Goal: Complete application form

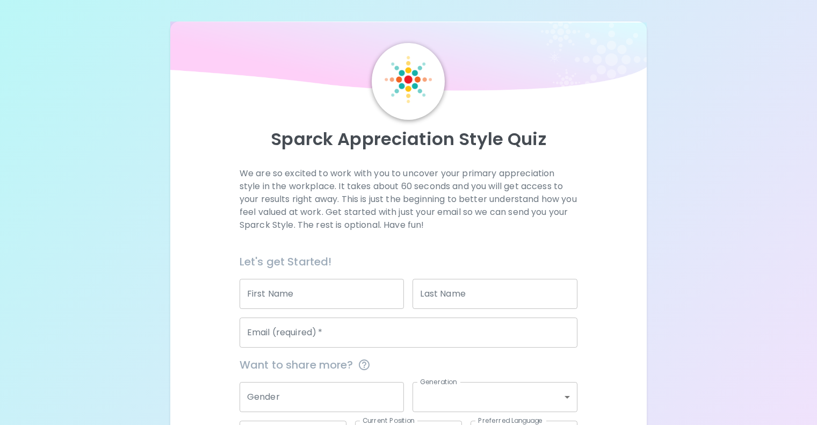
scroll to position [112, 0]
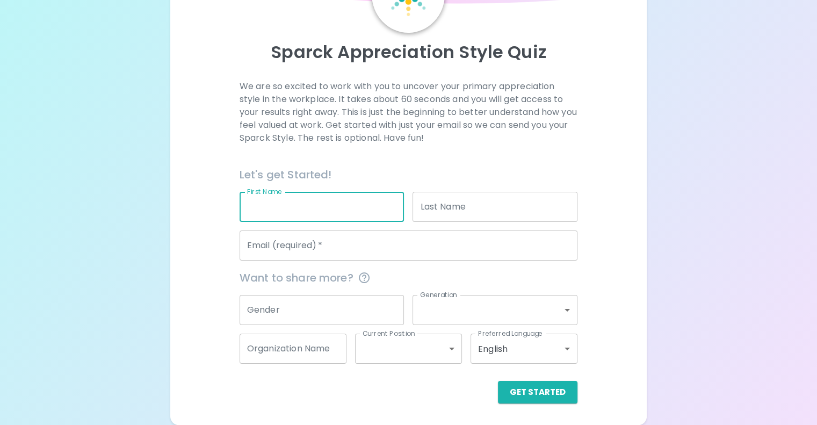
click at [321, 215] on input "First Name" at bounding box center [322, 207] width 165 height 30
type input "Karis"
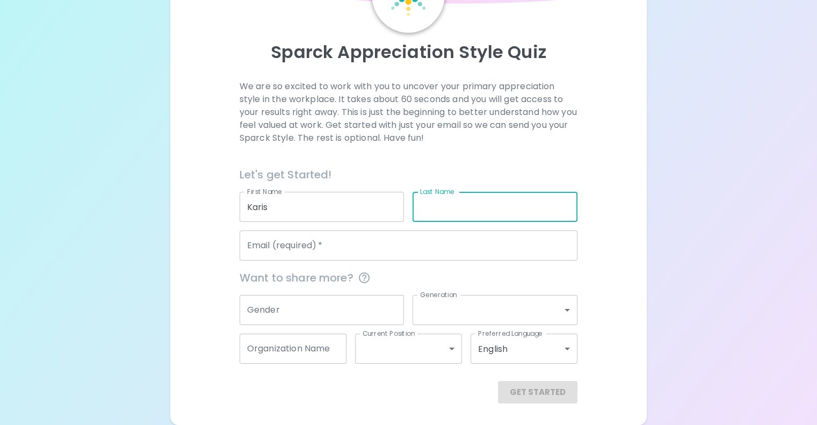
click at [439, 212] on input "Last Name" at bounding box center [495, 207] width 165 height 30
type input "[PERSON_NAME]"
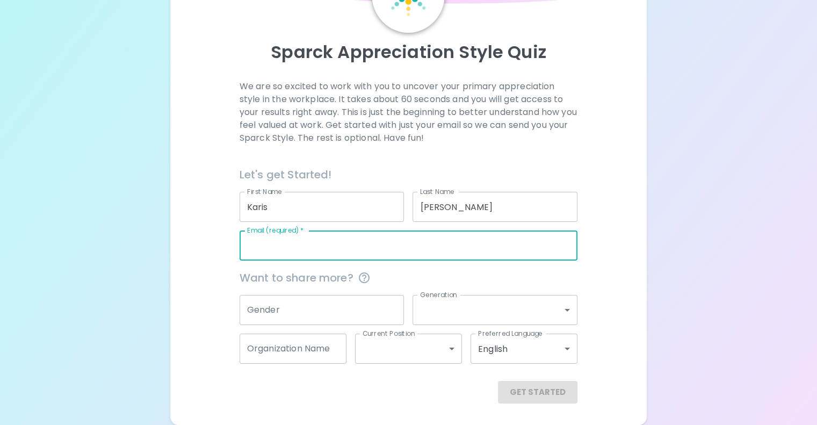
click at [398, 240] on input "Email (required)   *" at bounding box center [409, 246] width 338 height 30
click at [389, 249] on input "Email (required)   *" at bounding box center [409, 246] width 338 height 30
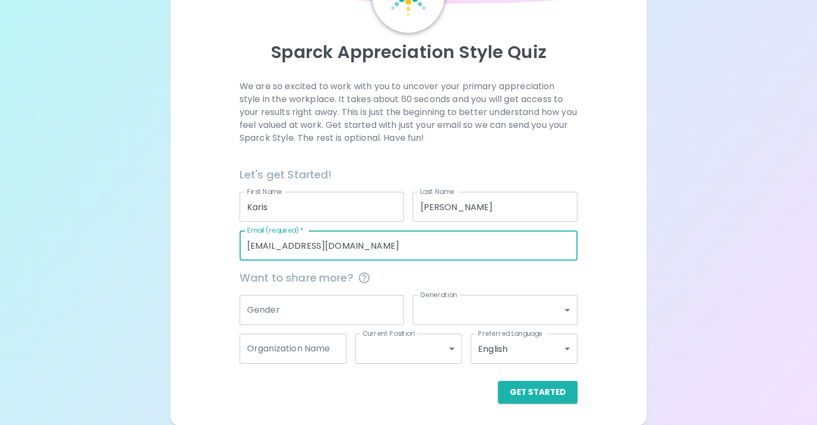
drag, startPoint x: 389, startPoint y: 249, endPoint x: 357, endPoint y: 322, distance: 79.7
click at [357, 322] on div "Let's get Started! First Name [PERSON_NAME] First Name Last Name [PERSON_NAME] …" at bounding box center [404, 280] width 347 height 246
type input "[EMAIL_ADDRESS][DOMAIN_NAME]"
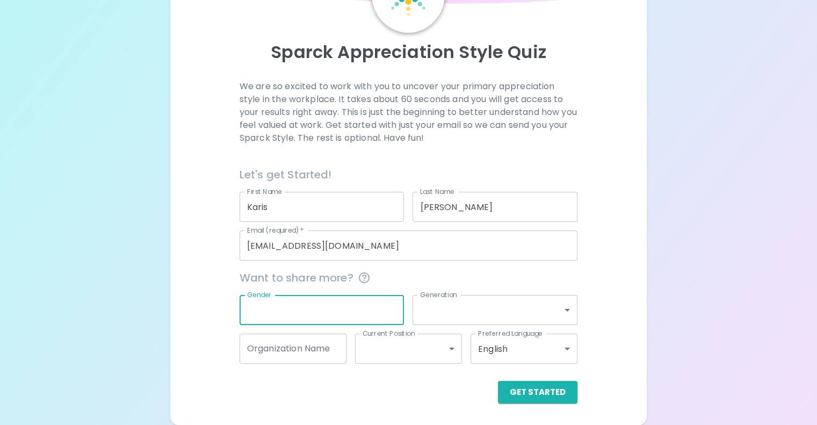
click at [357, 322] on input "Gender" at bounding box center [322, 310] width 165 height 30
click at [179, 297] on div "Sparck Appreciation Style Quiz We are so excited to work with you to uncover yo…" at bounding box center [408, 169] width 817 height 512
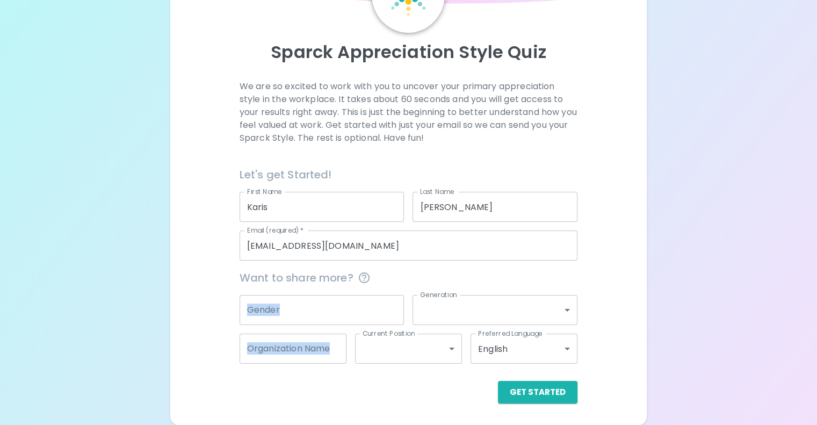
drag, startPoint x: 179, startPoint y: 297, endPoint x: 354, endPoint y: 335, distance: 178.1
click at [354, 335] on div "Sparck Appreciation Style Quiz We are so excited to work with you to uncover yo…" at bounding box center [408, 169] width 817 height 512
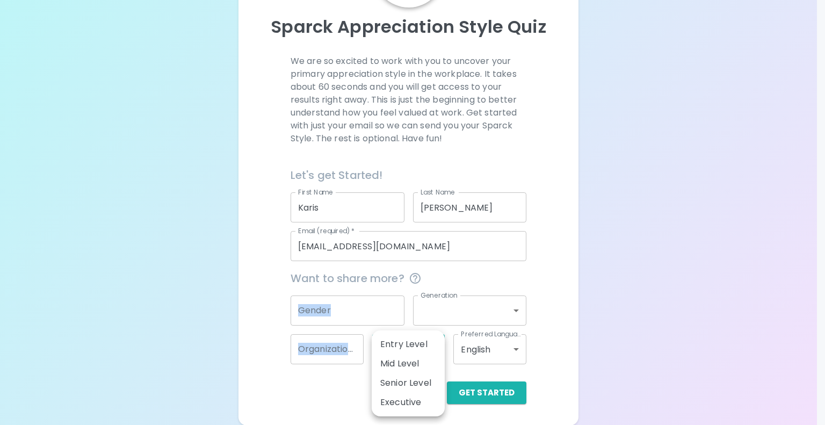
click at [387, 348] on body "Sparck Appreciation Style Quiz We are so excited to work with you to uncover yo…" at bounding box center [412, 157] width 825 height 538
click at [405, 346] on li "Entry Level" at bounding box center [408, 344] width 73 height 19
type input "entry_level"
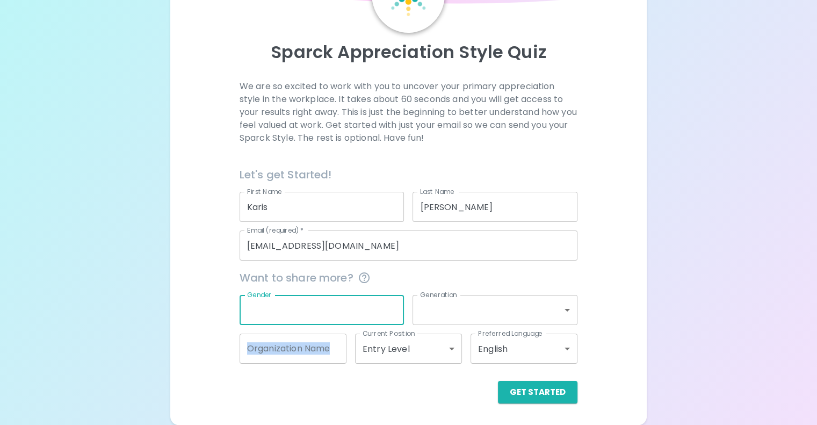
click at [358, 305] on input "Gender" at bounding box center [322, 310] width 165 height 30
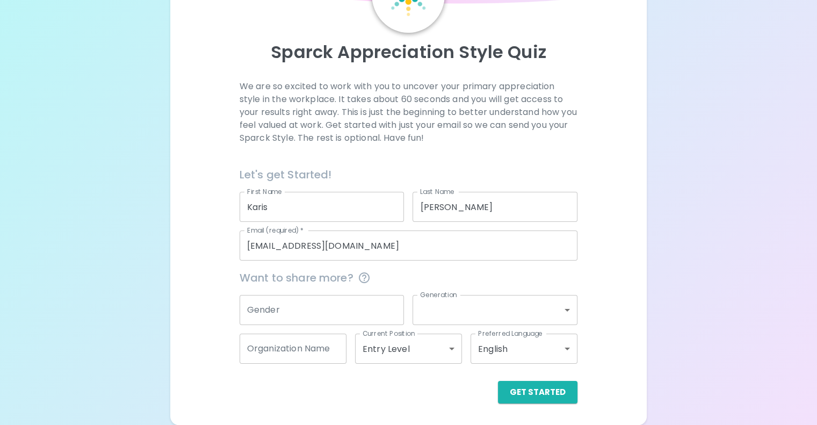
click at [548, 274] on div "We are so excited to work with you to uncover your primary appreciation style i…" at bounding box center [408, 242] width 451 height 324
click at [498, 389] on button "Get Started" at bounding box center [538, 392] width 80 height 23
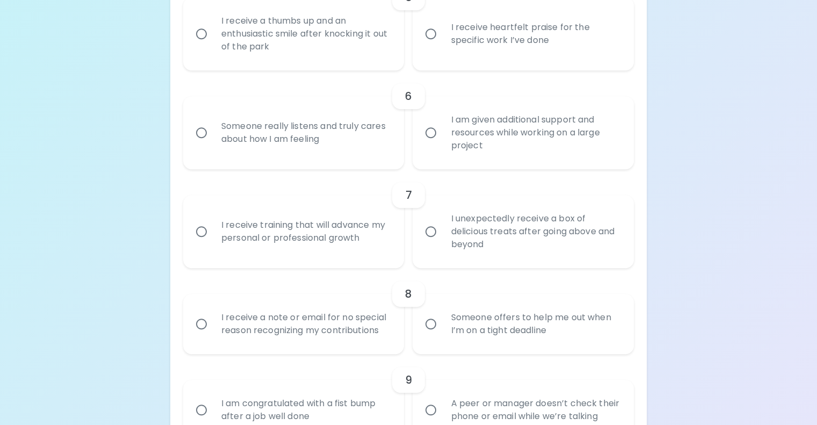
scroll to position [656, 0]
click at [464, 59] on div "I receive heartfelt praise for the specific work I’ve done" at bounding box center [535, 34] width 186 height 52
click at [442, 45] on input "I receive heartfelt praise for the specific work I’ve done" at bounding box center [431, 33] width 23 height 23
radio input "true"
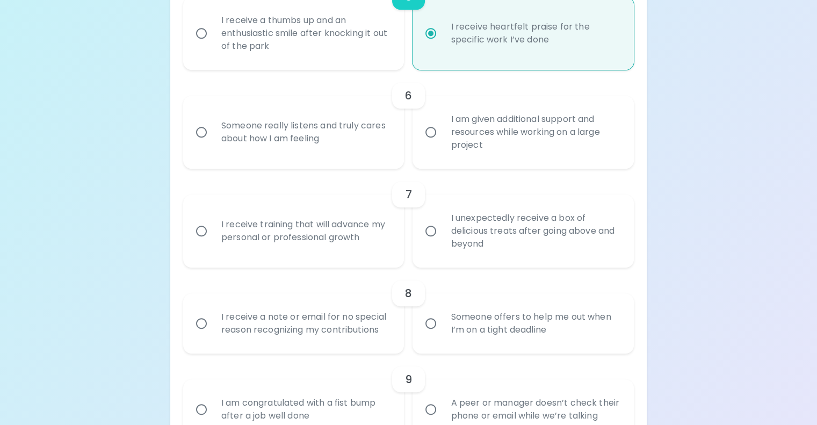
scroll to position [742, 0]
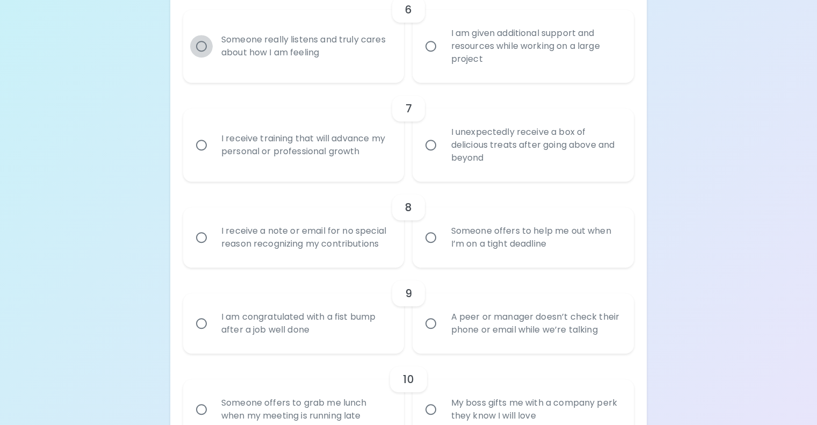
click at [213, 57] on input "Someone really listens and truly cares about how I am feeling" at bounding box center [201, 46] width 23 height 23
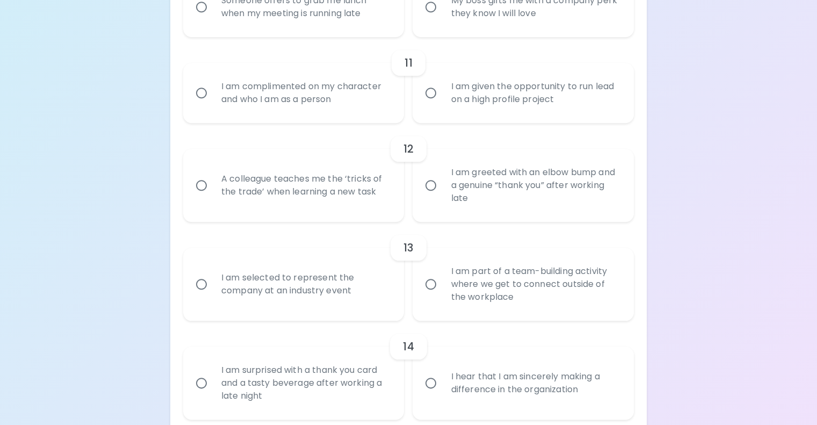
scroll to position [1146, 0]
radio input "true"
click at [436, 17] on input "My boss gifts me with a company perk they know I will love" at bounding box center [431, 6] width 23 height 23
radio input "false"
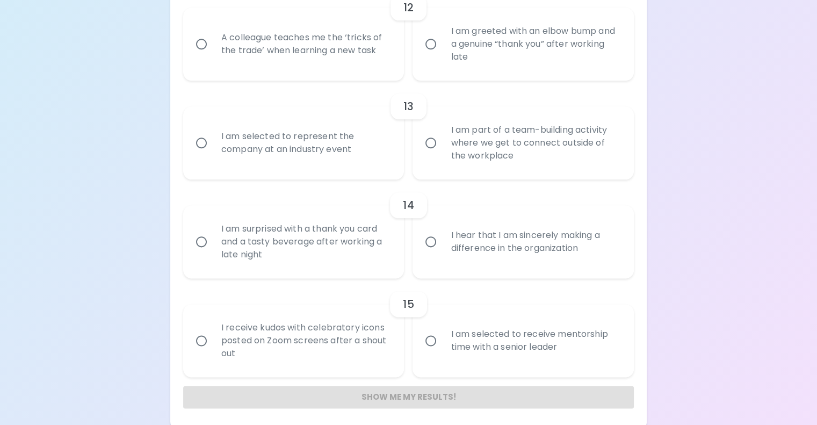
scroll to position [1288, 0]
radio input "true"
radio input "false"
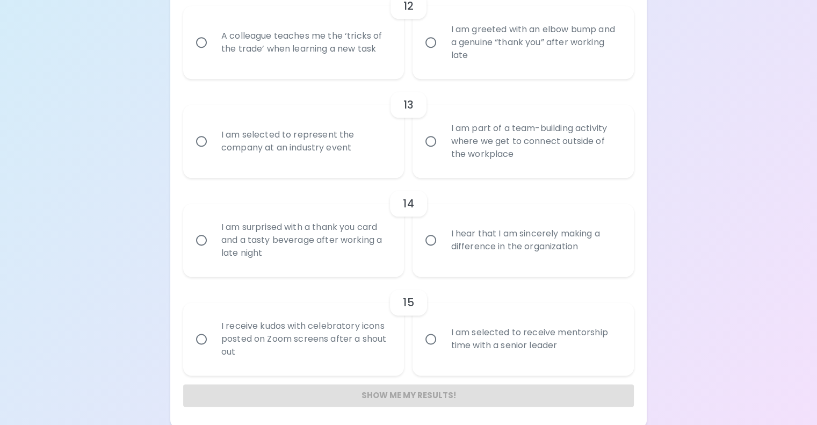
radio input "false"
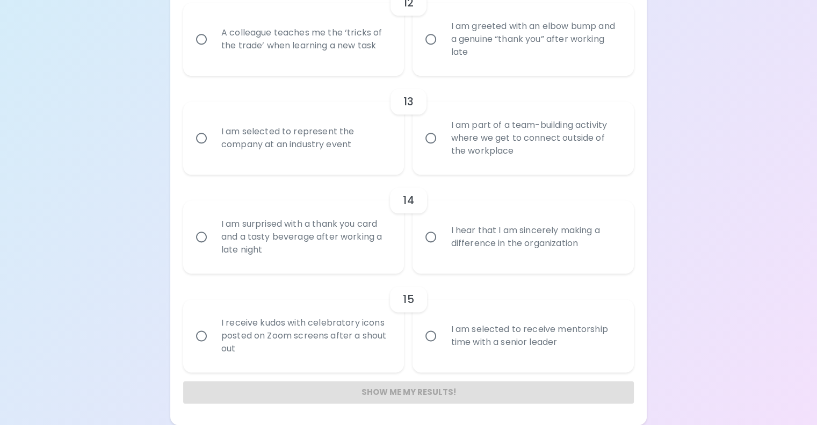
scroll to position [1374, 0]
radio input "true"
click at [312, 65] on div "A colleague teaches me the ‘tricks of the trade’ when learning a new task" at bounding box center [306, 39] width 186 height 52
click at [213, 51] on input "A colleague teaches me the ‘tricks of the trade’ when learning a new task" at bounding box center [201, 39] width 23 height 23
radio input "false"
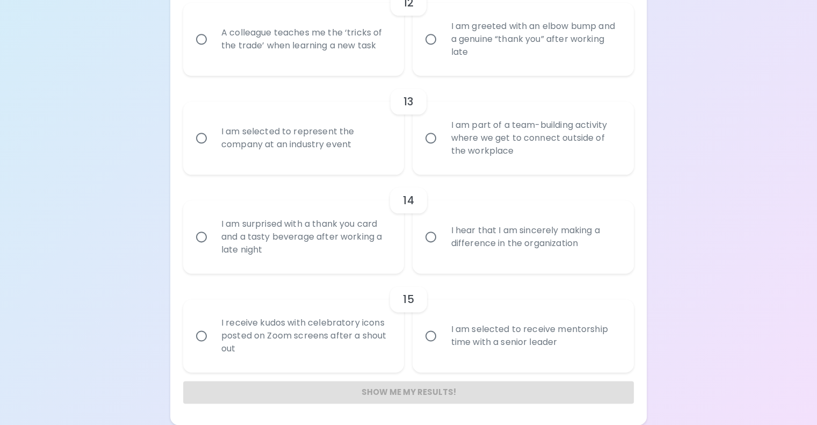
radio input "false"
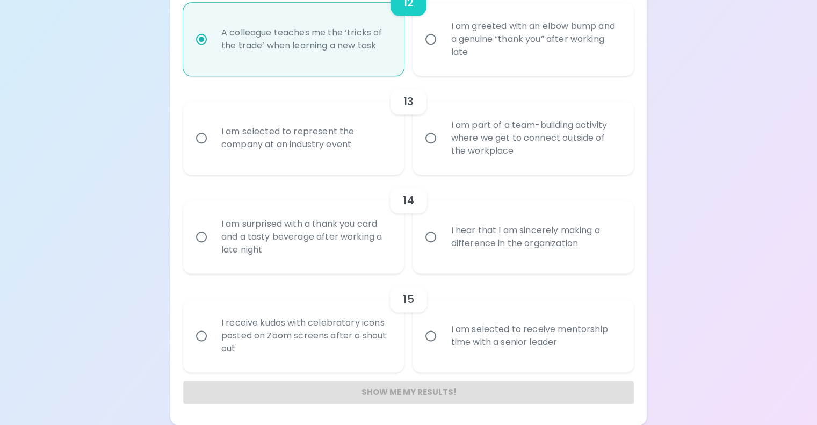
scroll to position [1612, 0]
radio input "true"
click at [497, 251] on div "I hear that I am sincerely making a difference in the organization" at bounding box center [535, 237] width 186 height 52
click at [442, 248] on input "I hear that I am sincerely making a difference in the organization" at bounding box center [431, 237] width 23 height 23
radio input "false"
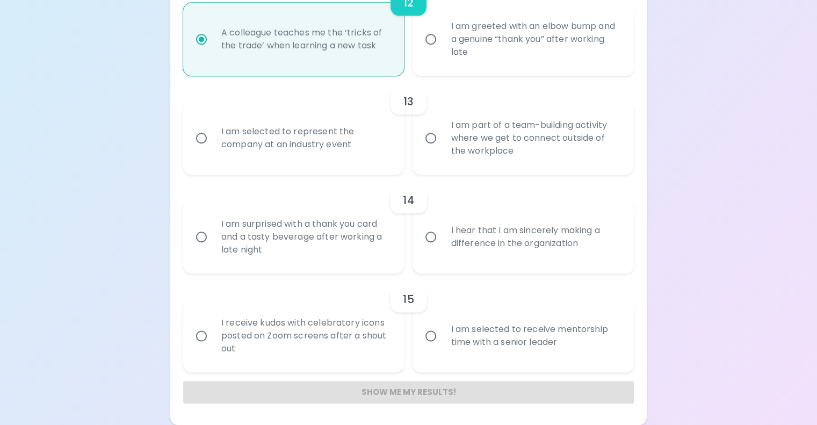
radio input "false"
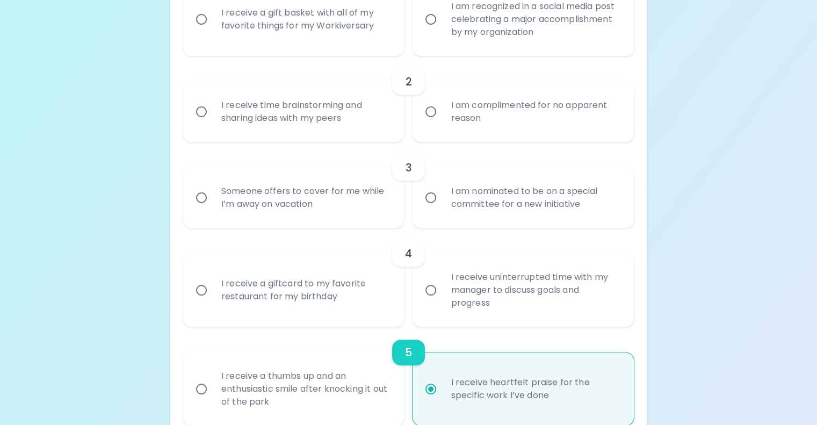
scroll to position [301, 0]
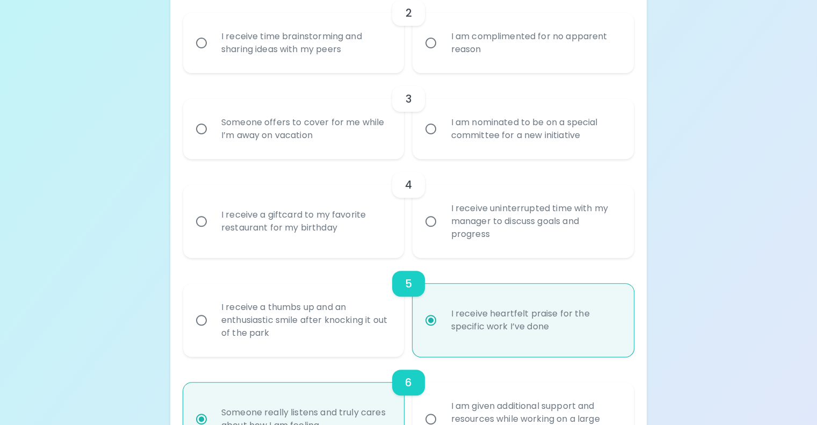
radio input "true"
click at [213, 140] on input "Someone offers to cover for me while I’m away on vacation" at bounding box center [201, 129] width 23 height 23
radio input "false"
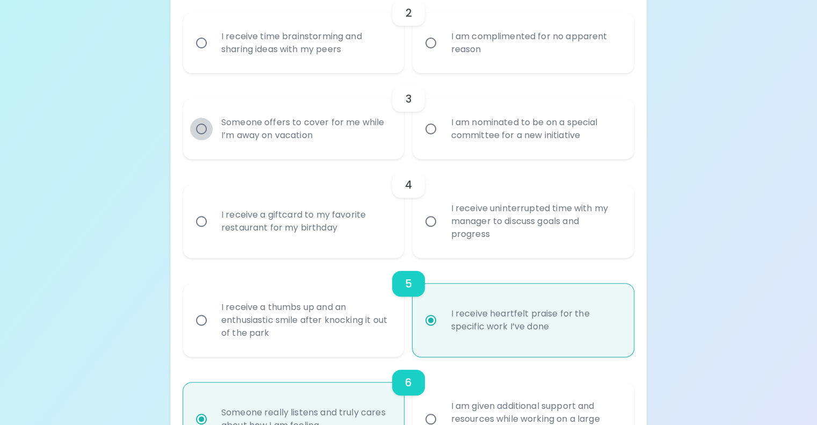
radio input "false"
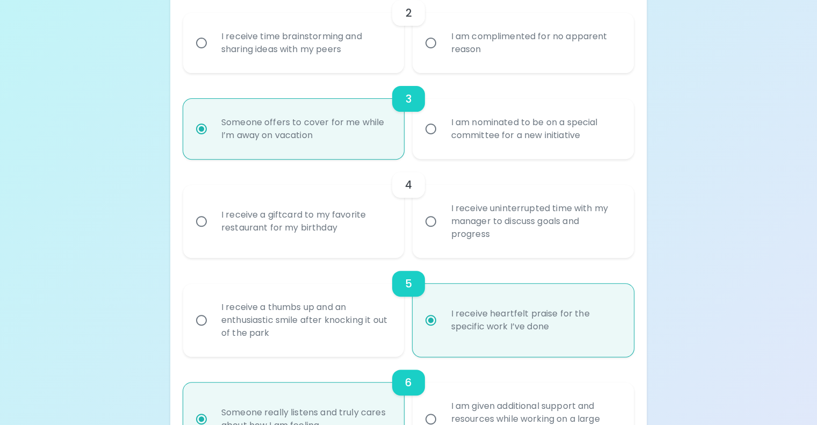
scroll to position [455, 0]
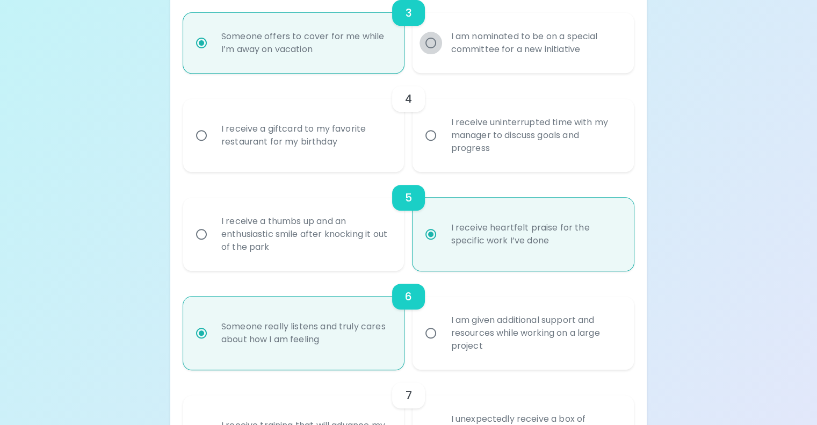
click at [435, 54] on input "I am nominated to be on a special committee for a new initiative" at bounding box center [431, 43] width 23 height 23
radio input "false"
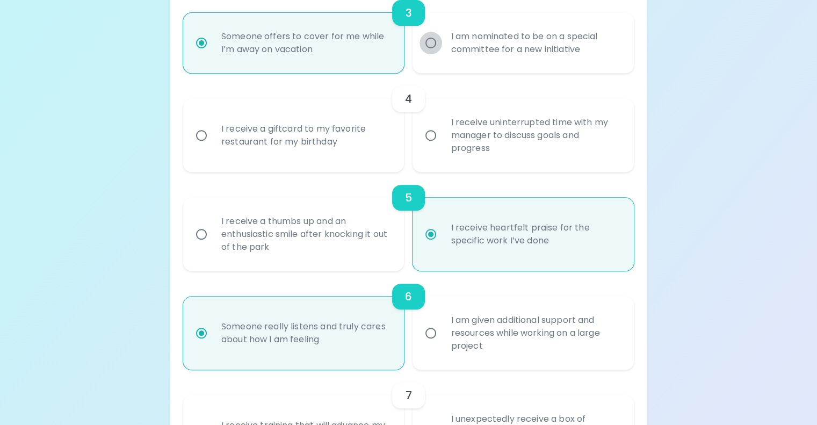
radio input "false"
radio input "true"
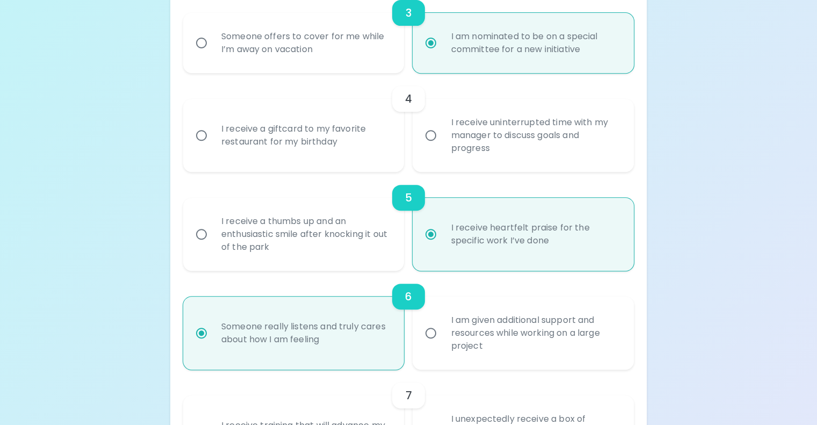
radio input "true"
click at [213, 54] on input "Someone offers to cover for me while I’m away on vacation" at bounding box center [201, 43] width 23 height 23
radio input "false"
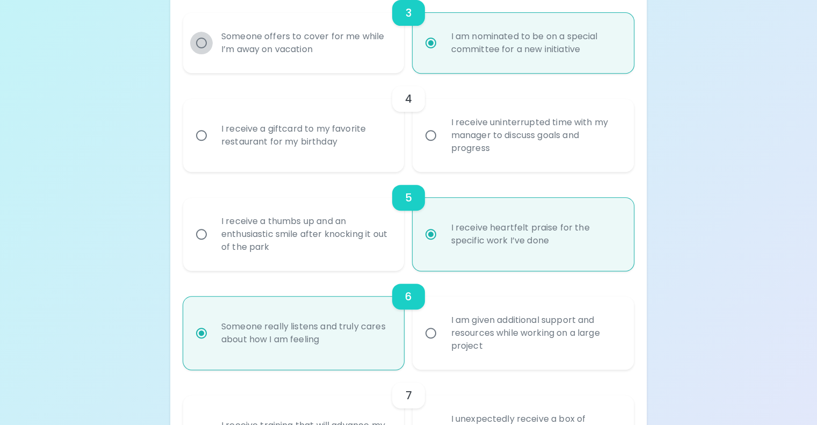
radio input "false"
radio input "true"
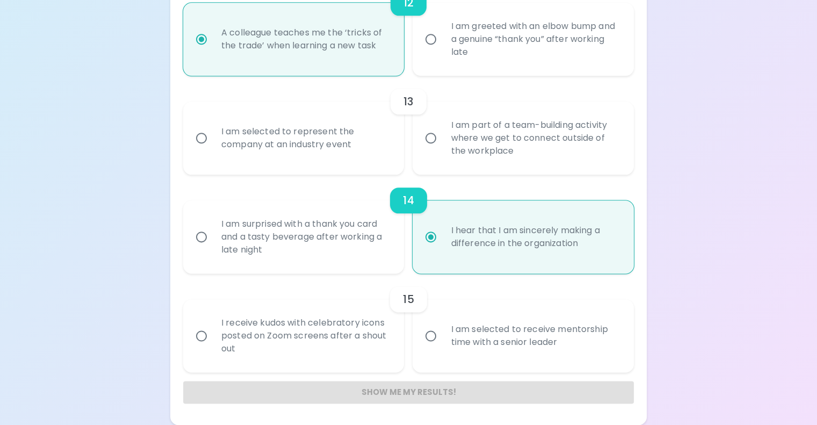
scroll to position [1634, 0]
radio input "true"
click at [331, 335] on div "I receive kudos with celebratory icons posted on Zoom screens after a shout out" at bounding box center [306, 336] width 186 height 64
click at [213, 335] on input "I receive kudos with celebratory icons posted on Zoom screens after a shout out" at bounding box center [201, 336] width 23 height 23
radio input "false"
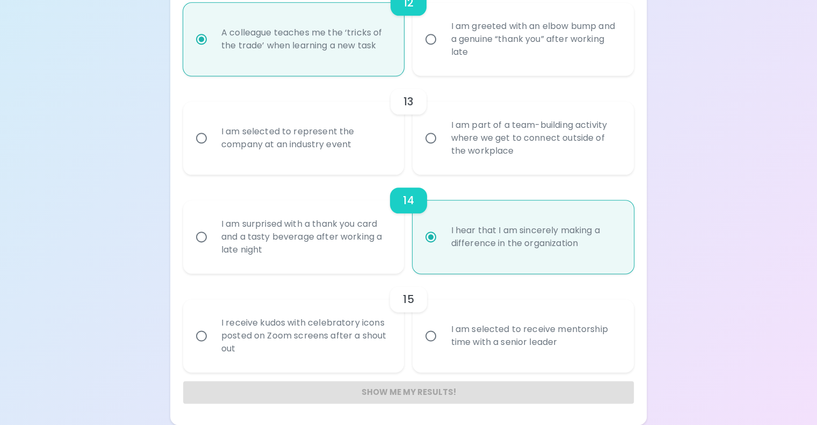
radio input "false"
radio input "true"
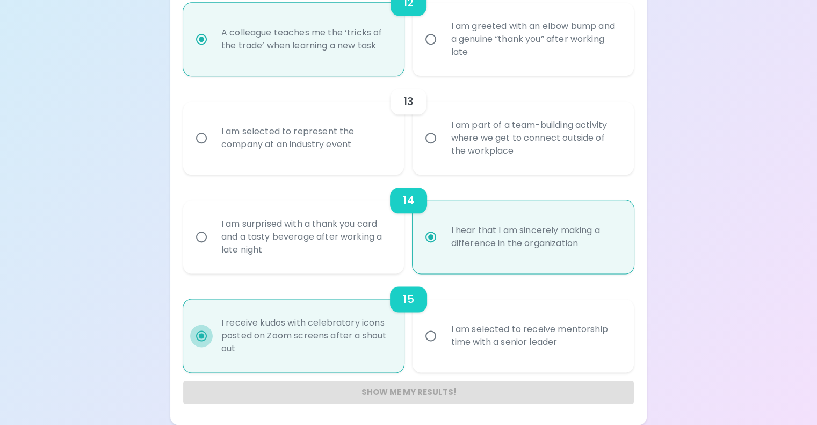
click at [213, 332] on input "I receive kudos with celebratory icons posted on Zoom screens after a shout out" at bounding box center [201, 336] width 23 height 23
radio input "true"
click at [437, 311] on label "I am selected to receive mentorship time with a senior leader" at bounding box center [517, 335] width 221 height 73
click at [437, 325] on input "I am selected to receive mentorship time with a senior leader" at bounding box center [431, 336] width 23 height 23
radio input "false"
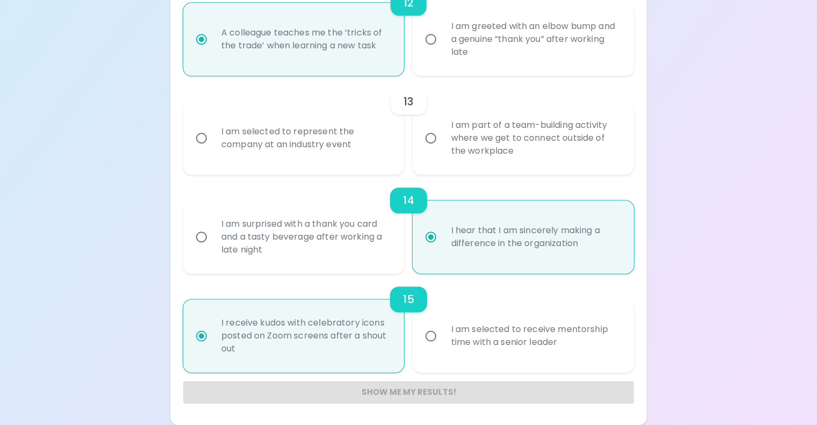
radio input "false"
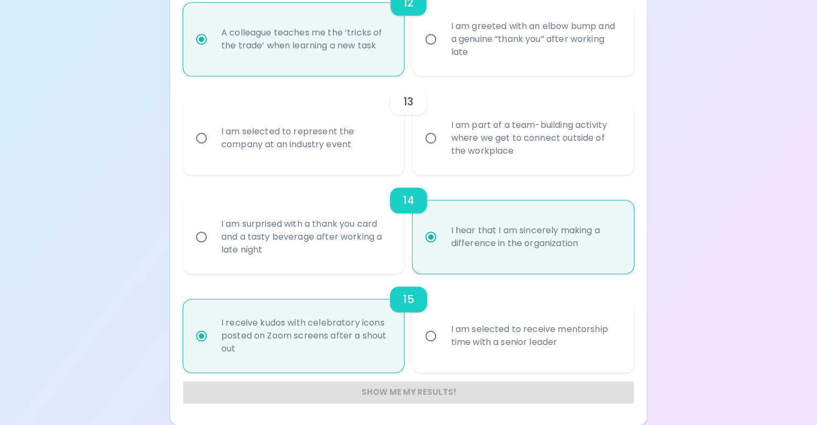
radio input "true"
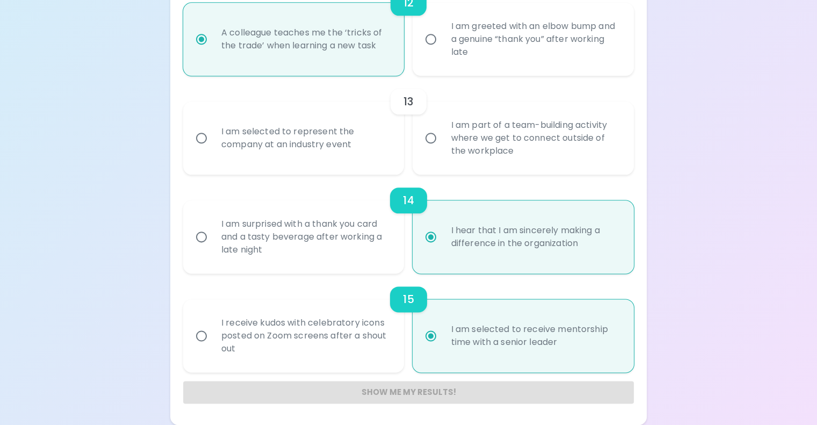
radio input "true"
click at [213, 325] on input "I receive kudos with celebratory icons posted on Zoom screens after a shout out" at bounding box center [201, 336] width 23 height 23
radio input "false"
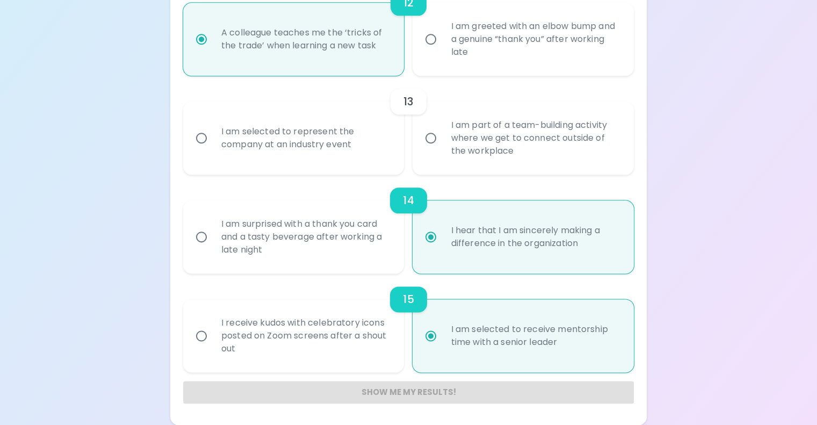
radio input "false"
radio input "true"
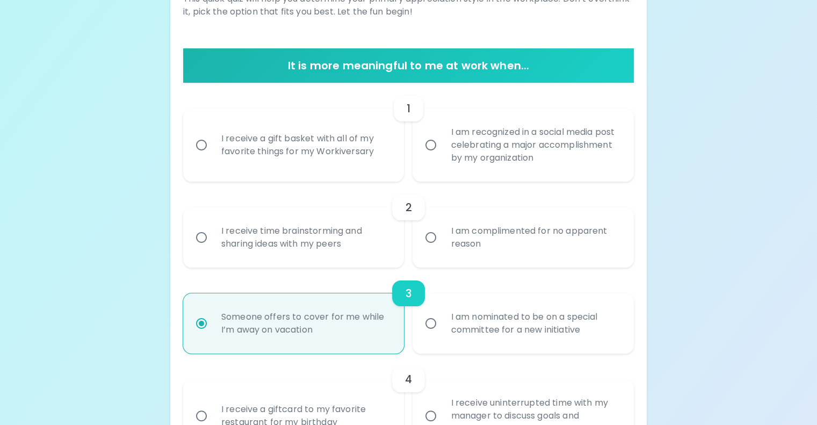
scroll to position [162, 0]
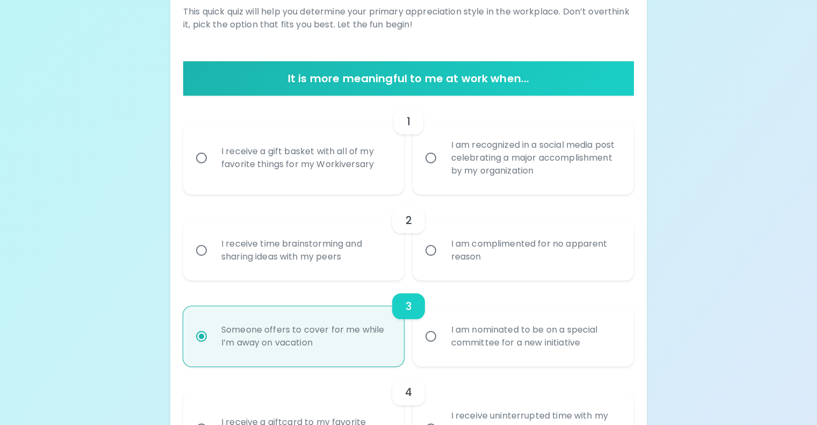
radio input "true"
click at [213, 169] on input "I receive a gift basket with all of my favorite things for my Workiversary" at bounding box center [201, 158] width 23 height 23
radio input "false"
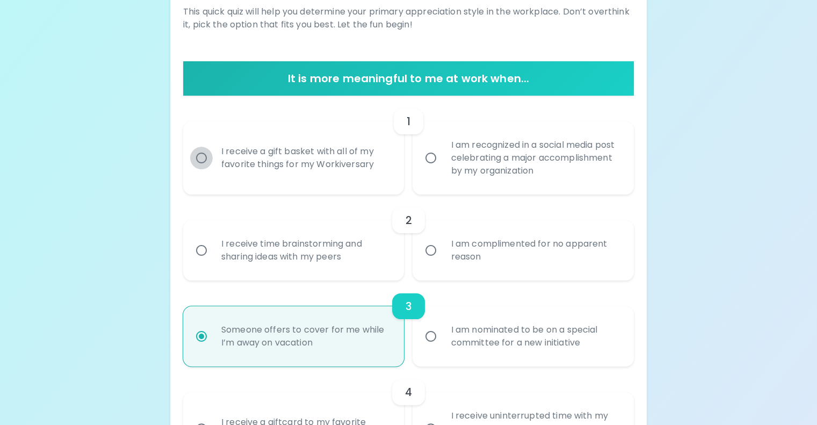
radio input "false"
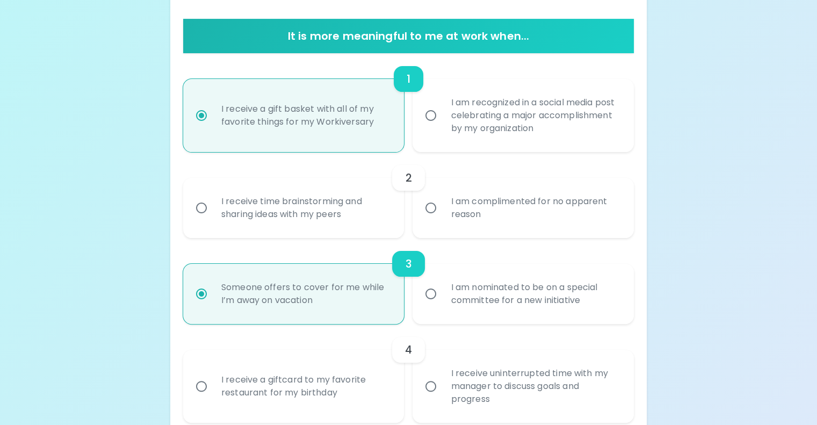
scroll to position [248, 0]
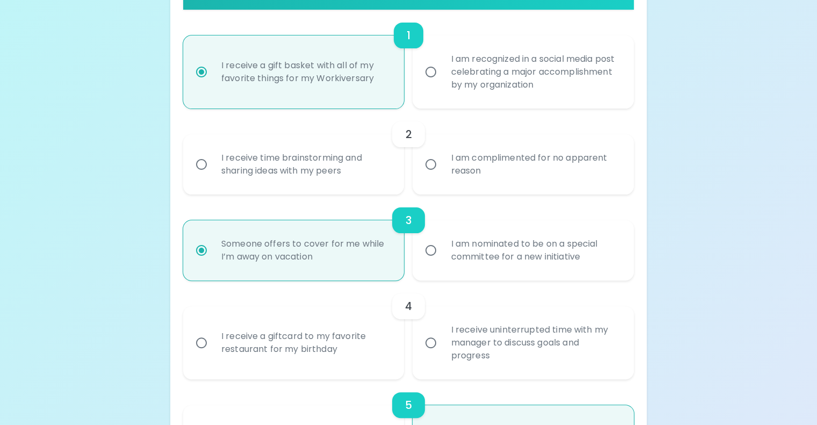
radio input "true"
click at [425, 176] on input "I am complimented for no apparent reason" at bounding box center [431, 164] width 23 height 23
radio input "false"
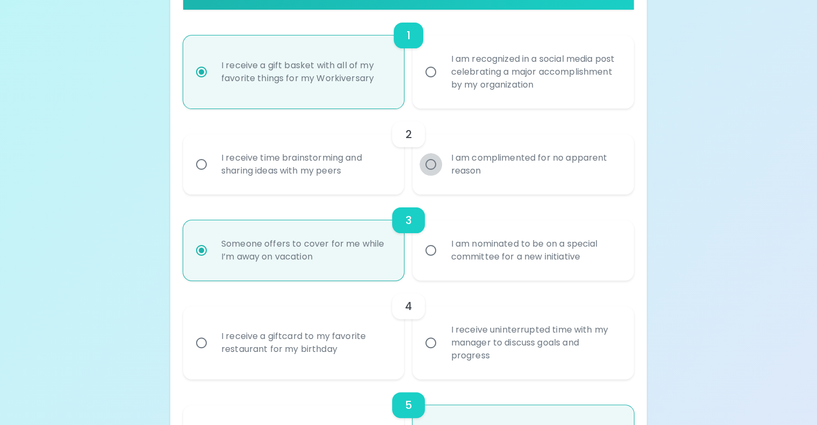
radio input "false"
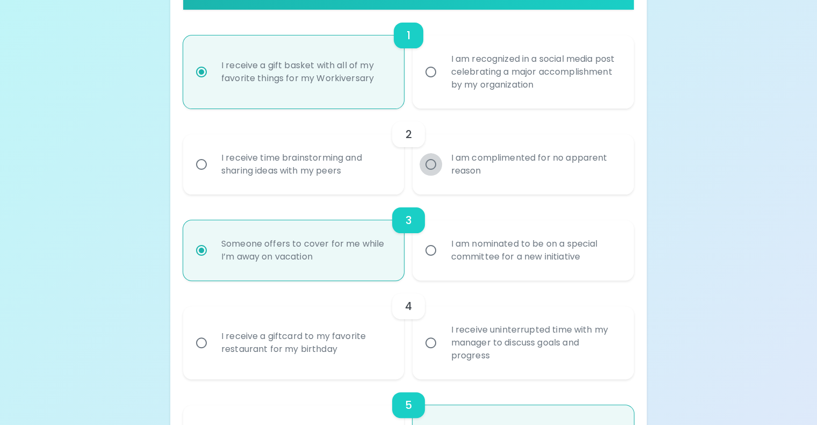
radio input "true"
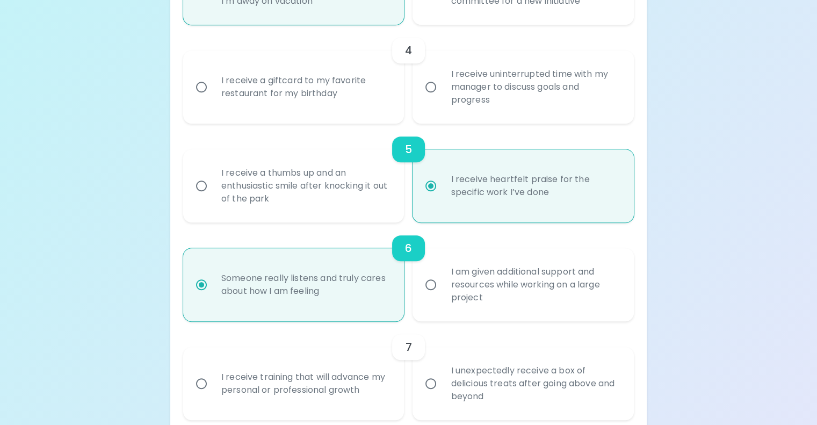
scroll to position [531, 0]
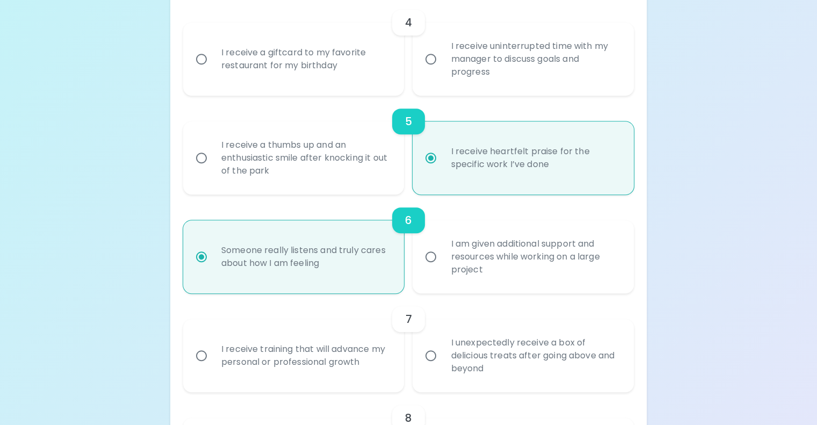
radio input "true"
click at [213, 70] on input "I receive a giftcard to my favorite restaurant for my birthday" at bounding box center [201, 59] width 23 height 23
radio input "false"
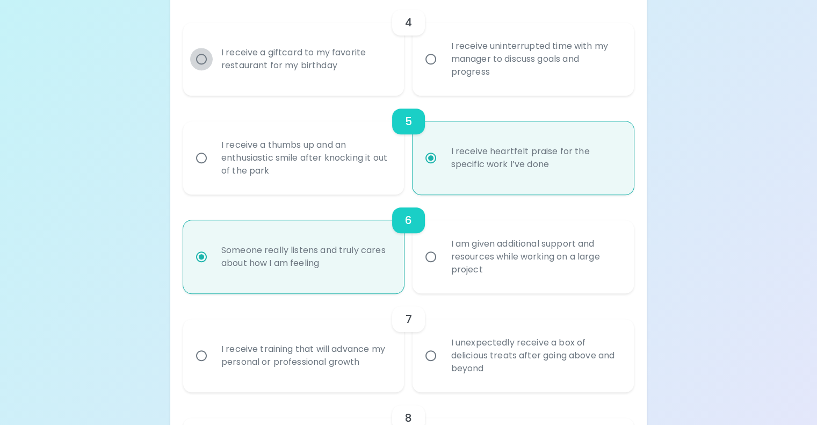
radio input "false"
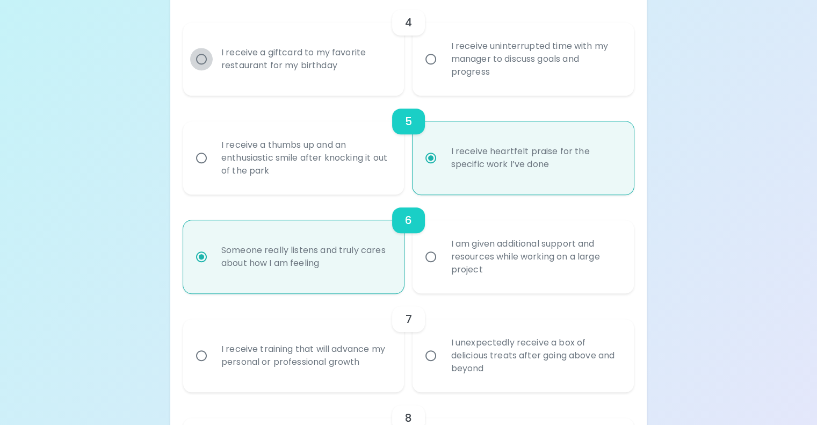
radio input "false"
radio input "true"
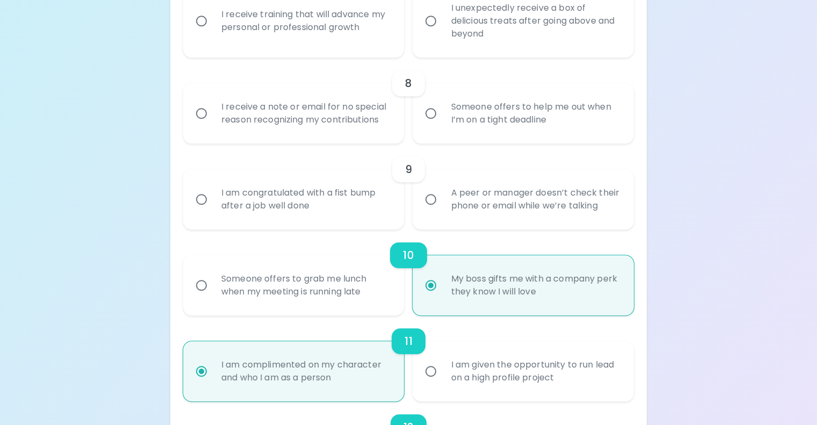
scroll to position [868, 0]
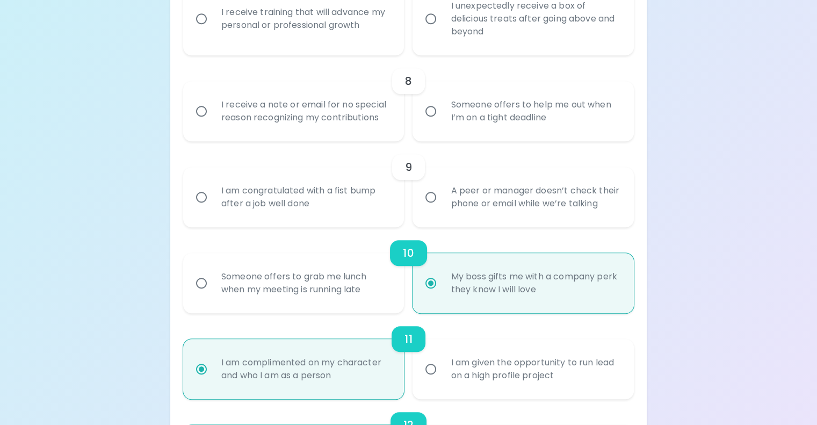
radio input "true"
click at [213, 30] on input "I receive training that will advance my personal or professional growth" at bounding box center [201, 19] width 23 height 23
radio input "false"
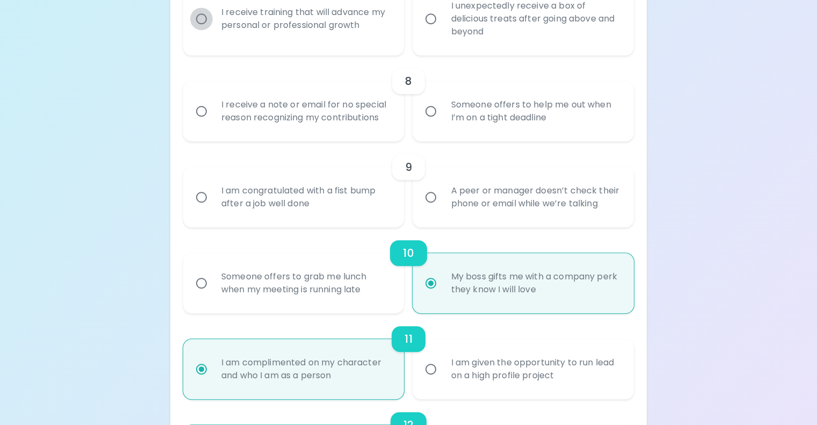
radio input "false"
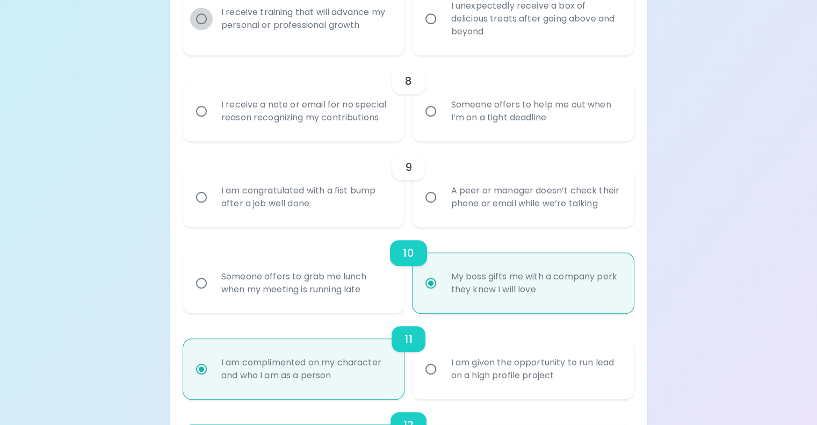
radio input "false"
radio input "true"
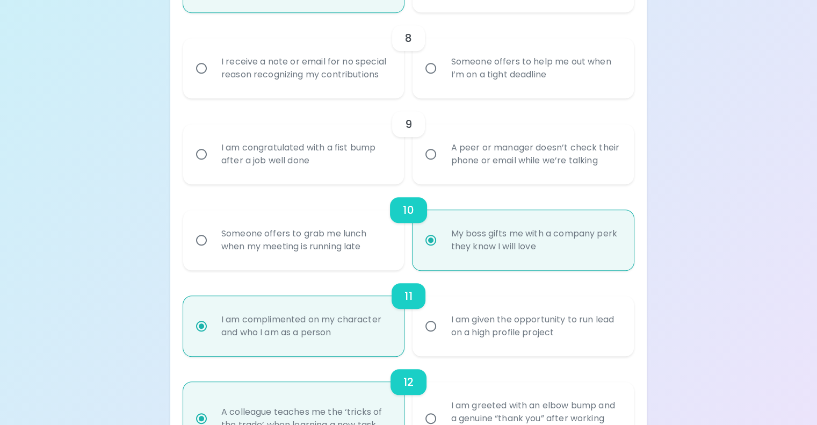
scroll to position [954, 0]
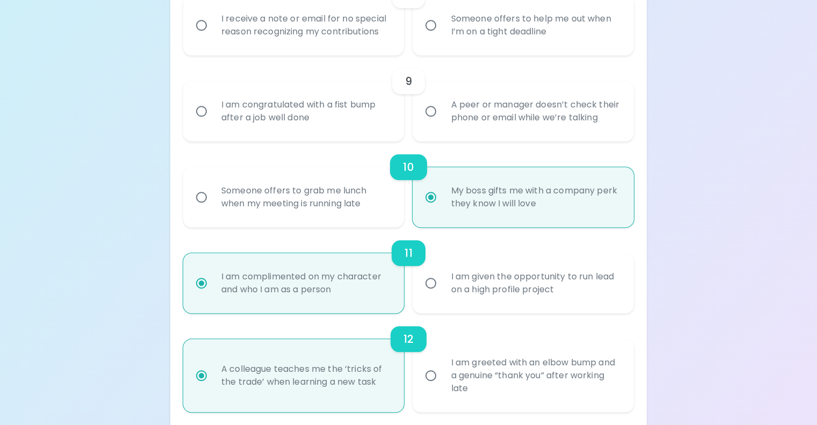
radio input "true"
click at [430, 37] on input "Someone offers to help me out when I’m on a tight deadline" at bounding box center [431, 25] width 23 height 23
radio input "false"
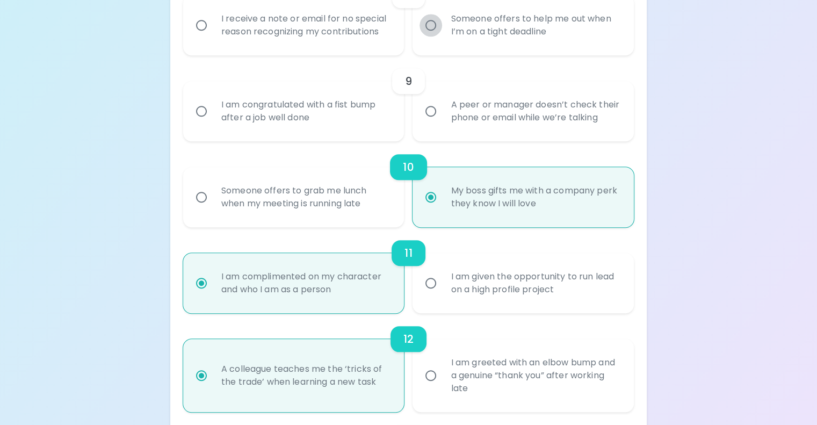
radio input "false"
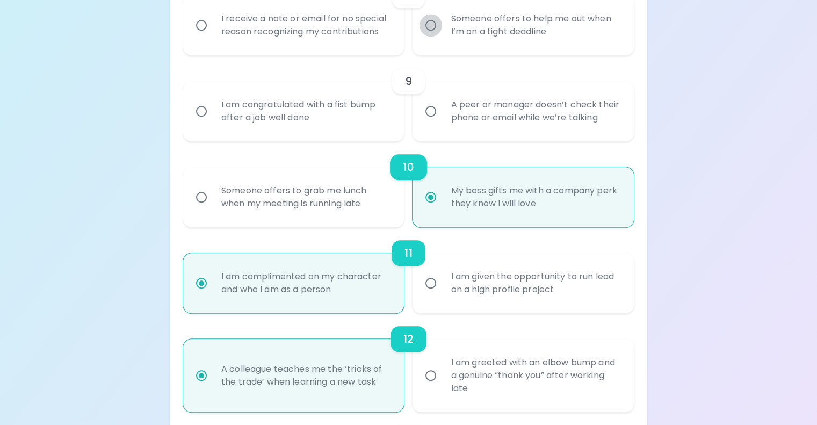
radio input "false"
radio input "true"
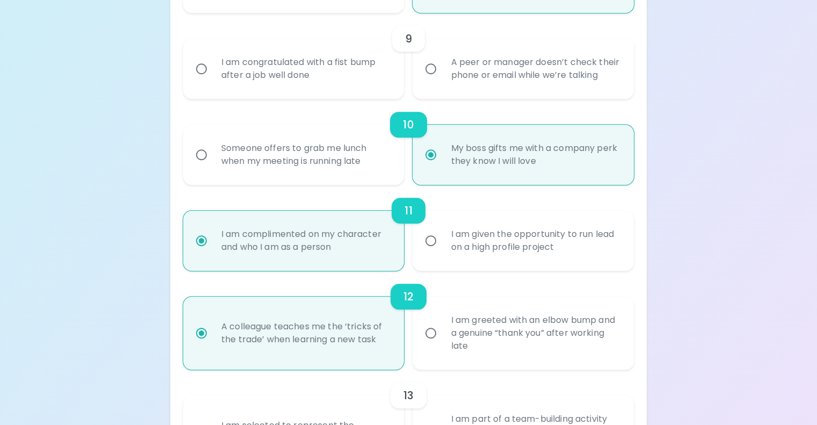
scroll to position [1040, 0]
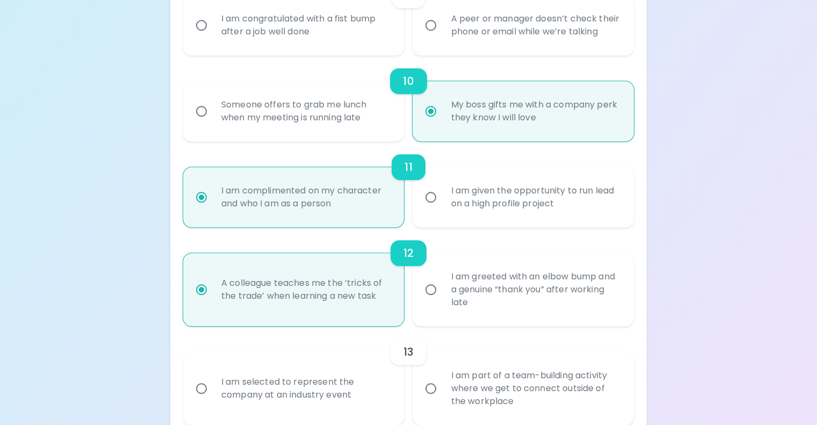
radio input "true"
click at [213, 37] on input "I am congratulated with a fist bump after a job well done" at bounding box center [201, 25] width 23 height 23
radio input "false"
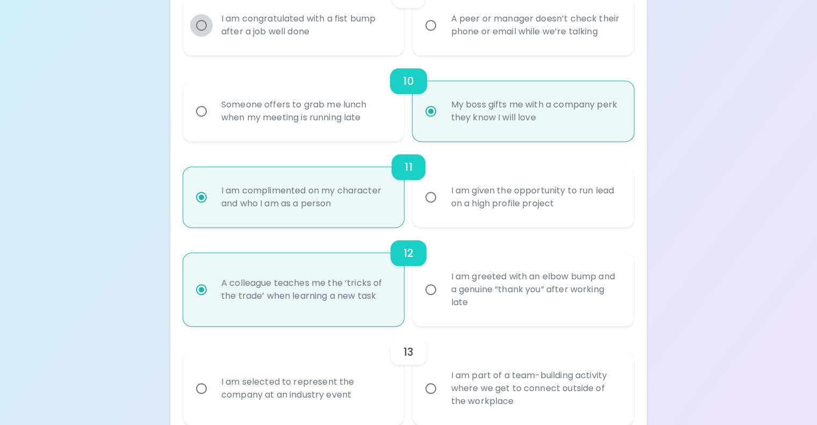
radio input "false"
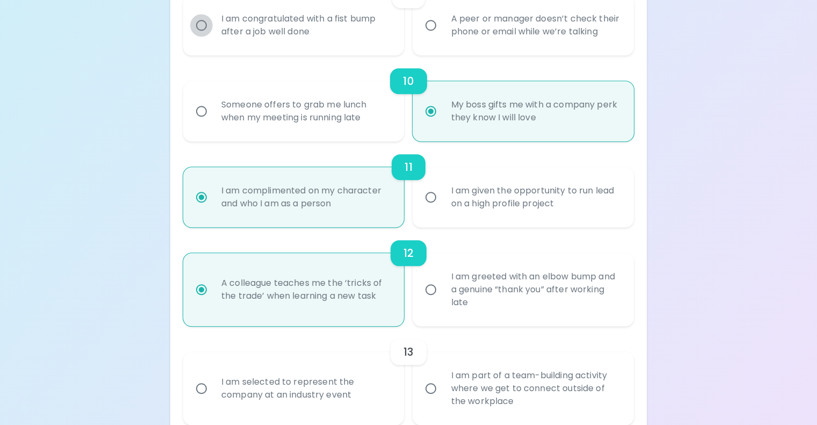
radio input "false"
radio input "true"
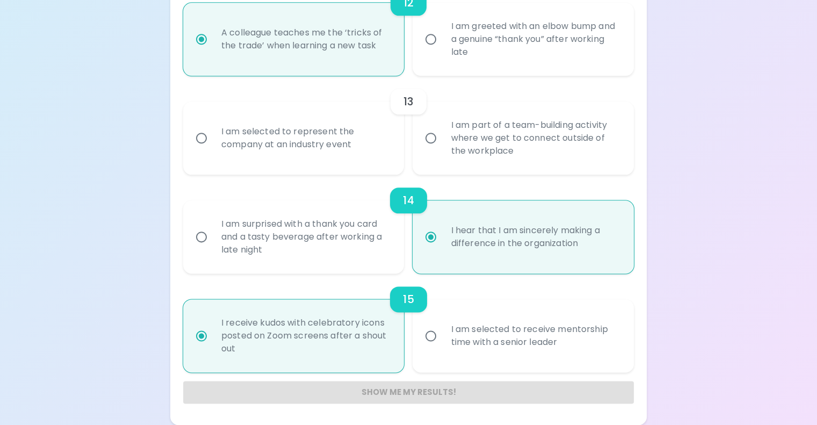
scroll to position [1623, 0]
radio input "true"
click at [434, 127] on input "I am part of a team-building activity where we get to connect outside of the wo…" at bounding box center [431, 138] width 23 height 23
radio input "false"
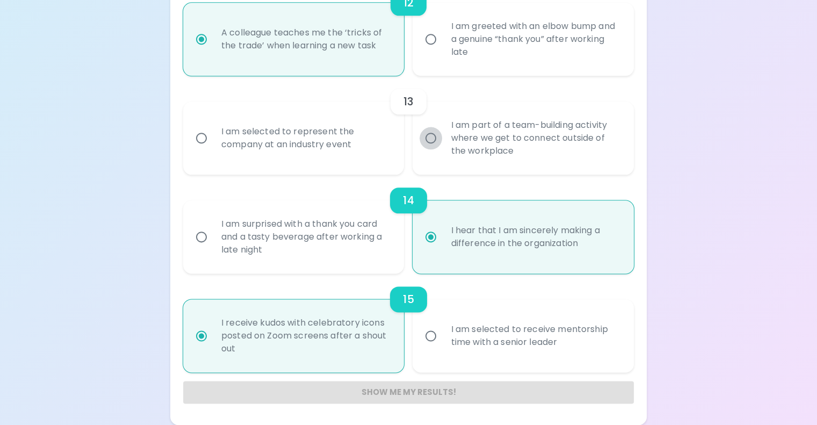
radio input "false"
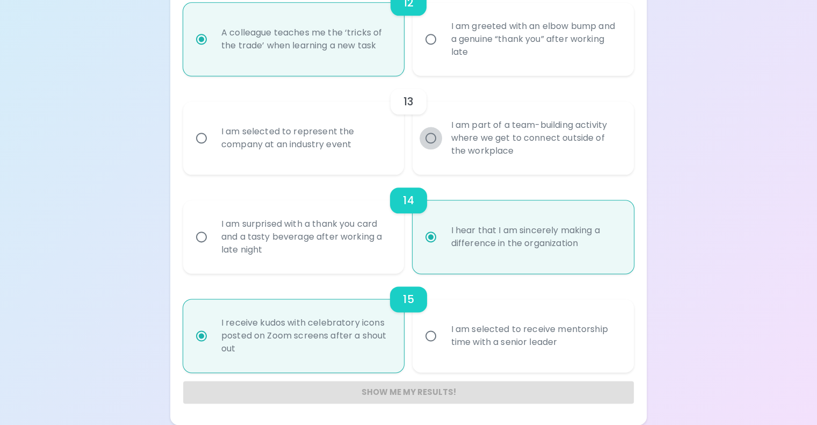
radio input "false"
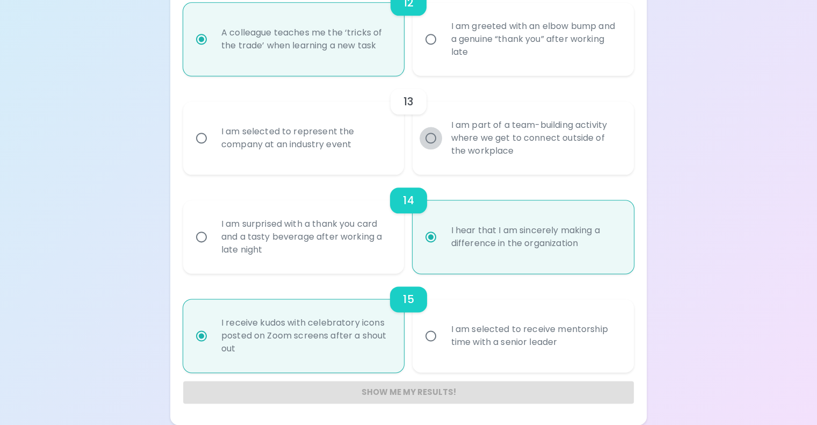
radio input "false"
radio input "true"
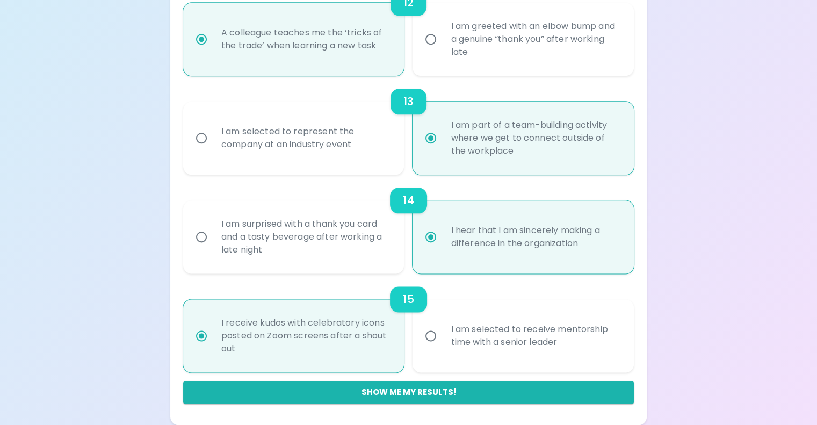
scroll to position [1634, 0]
radio input "true"
click at [417, 383] on button "Show me my results!" at bounding box center [408, 392] width 451 height 23
radio input "false"
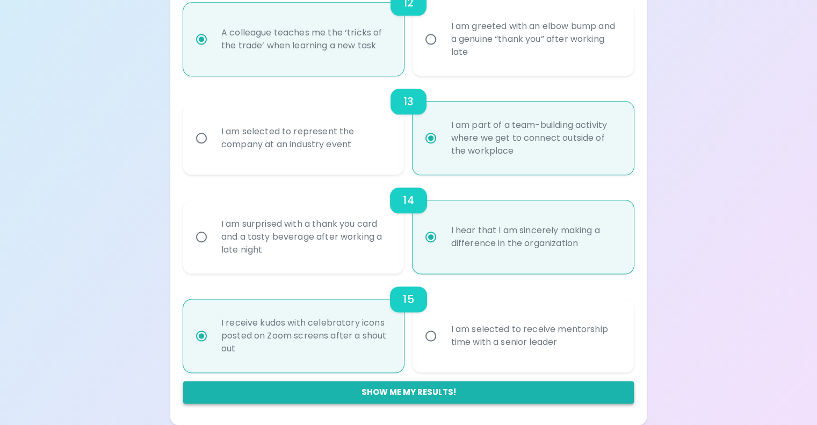
radio input "false"
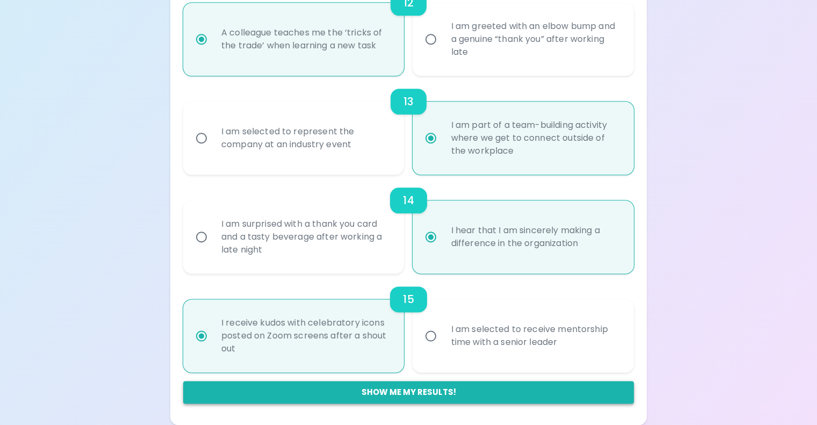
radio input "false"
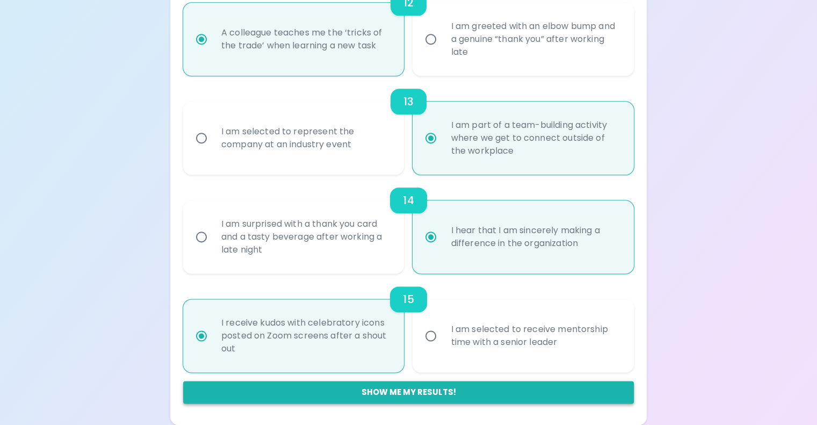
radio input "false"
radio input "true"
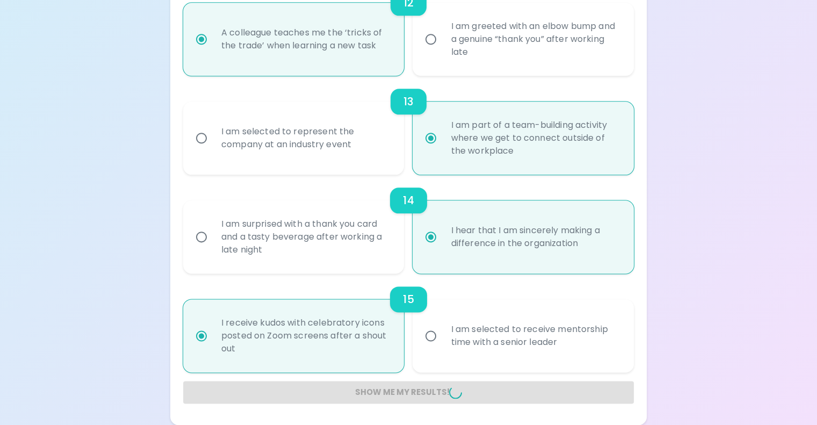
radio input "false"
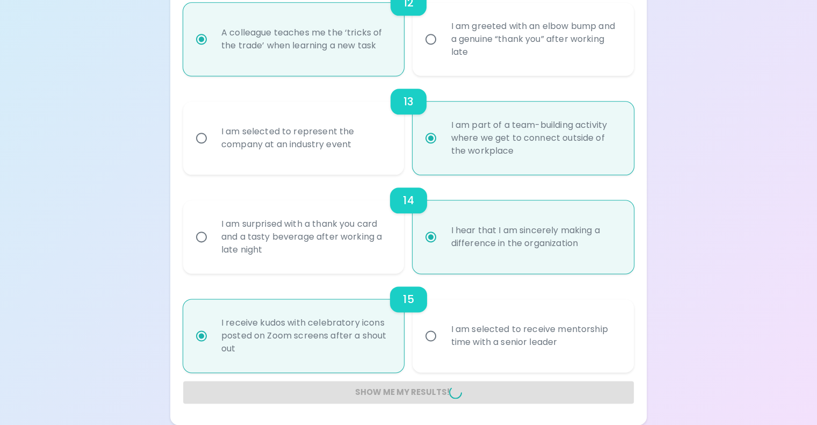
radio input "false"
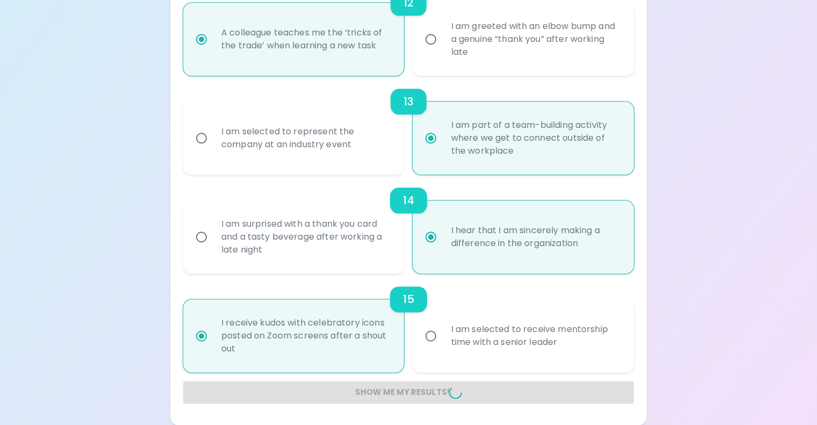
radio input "false"
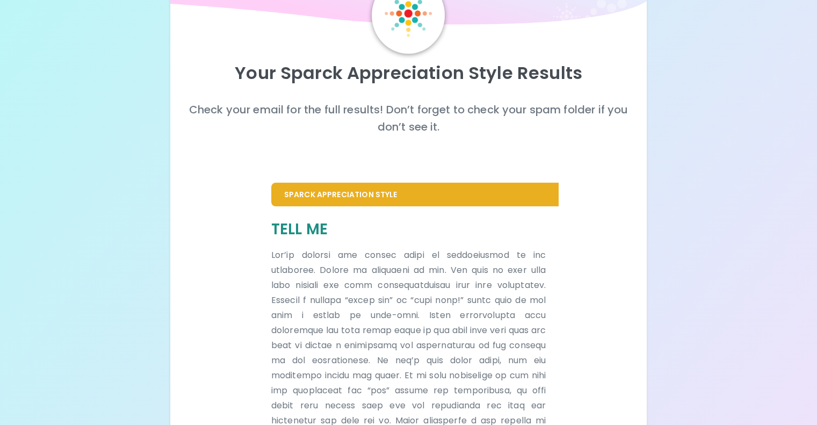
scroll to position [62, 0]
